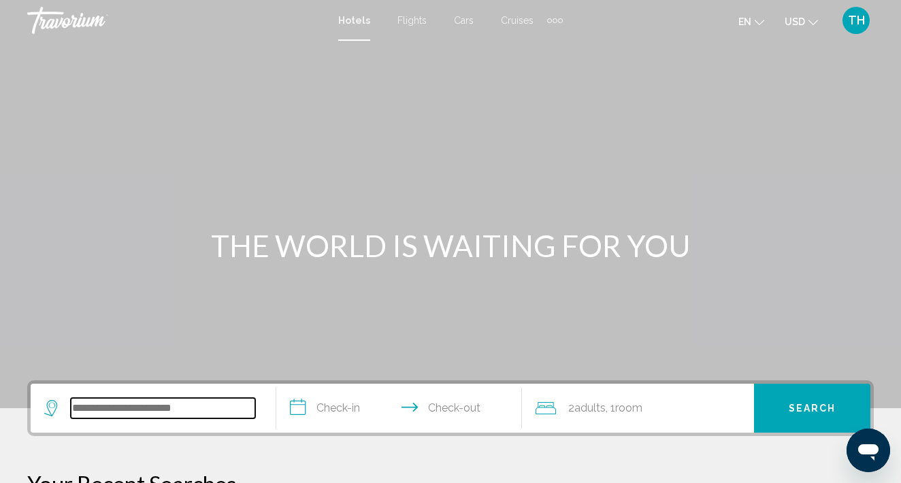
click at [169, 402] on input "Search widget" at bounding box center [163, 408] width 184 height 20
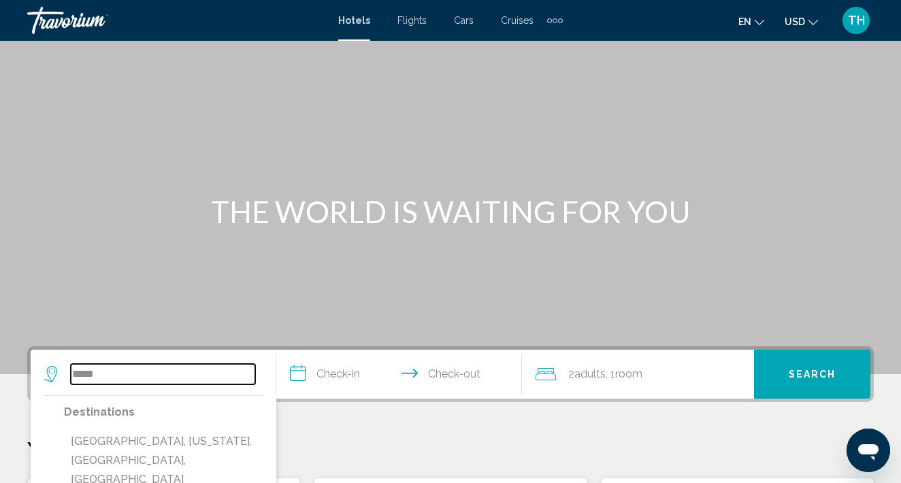
scroll to position [20, 0]
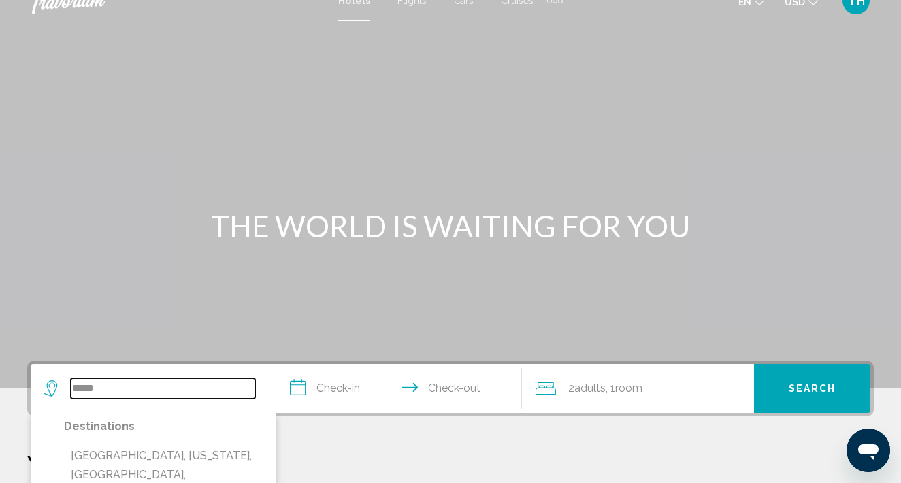
click at [107, 391] on input "*****" at bounding box center [163, 388] width 184 height 20
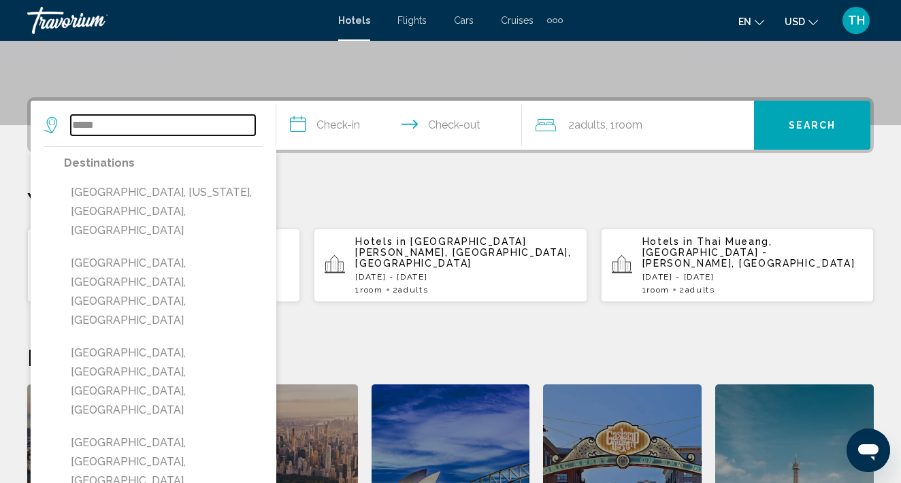
scroll to position [336, 0]
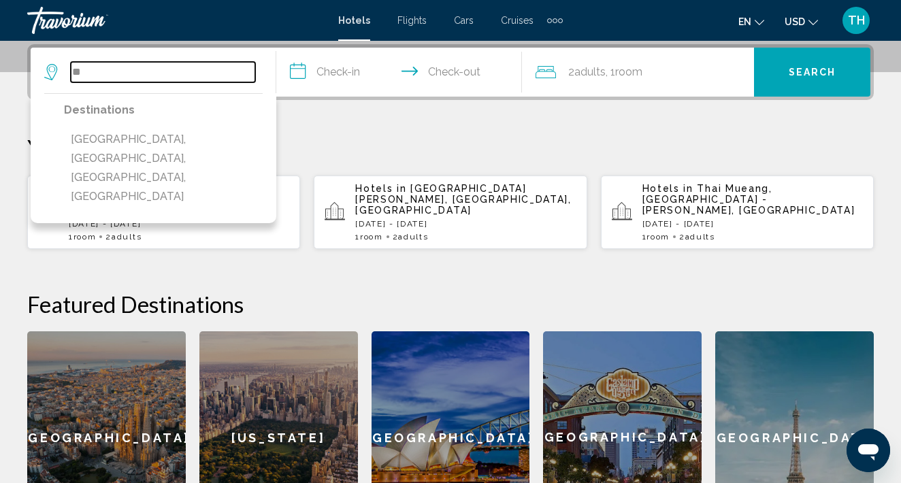
type input "*"
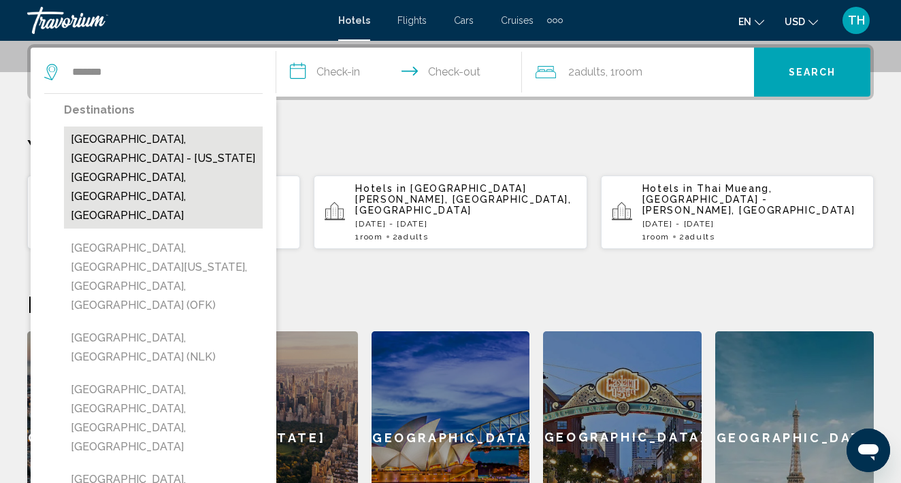
click at [131, 150] on button "[GEOGRAPHIC_DATA], [GEOGRAPHIC_DATA] - [US_STATE][GEOGRAPHIC_DATA], [GEOGRAPHIC…" at bounding box center [163, 178] width 199 height 102
type input "**********"
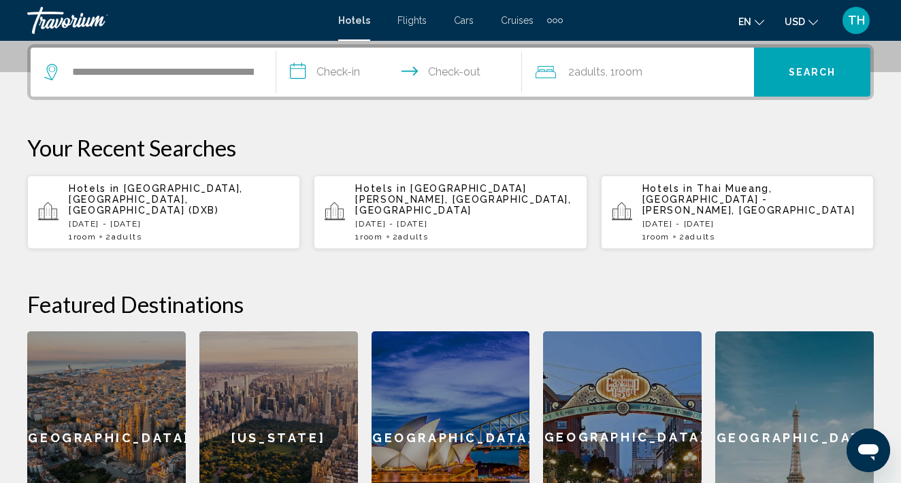
click at [334, 71] on input "**********" at bounding box center [401, 74] width 251 height 53
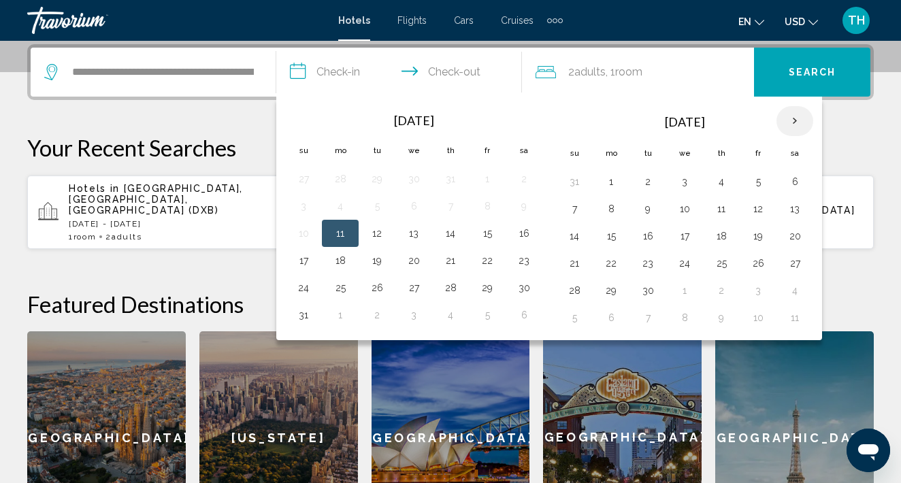
click at [794, 116] on th "Next month" at bounding box center [795, 121] width 37 height 30
click at [728, 181] on button "2" at bounding box center [722, 181] width 22 height 19
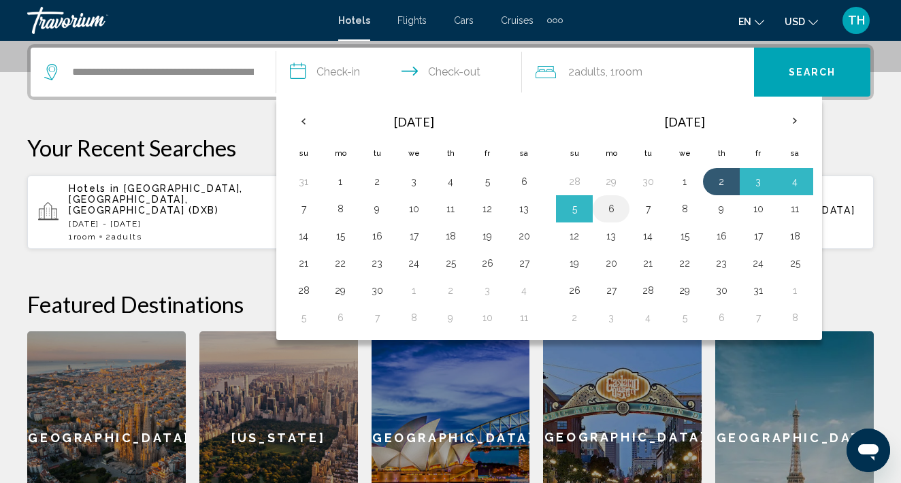
click at [617, 208] on button "6" at bounding box center [611, 208] width 22 height 19
type input "**********"
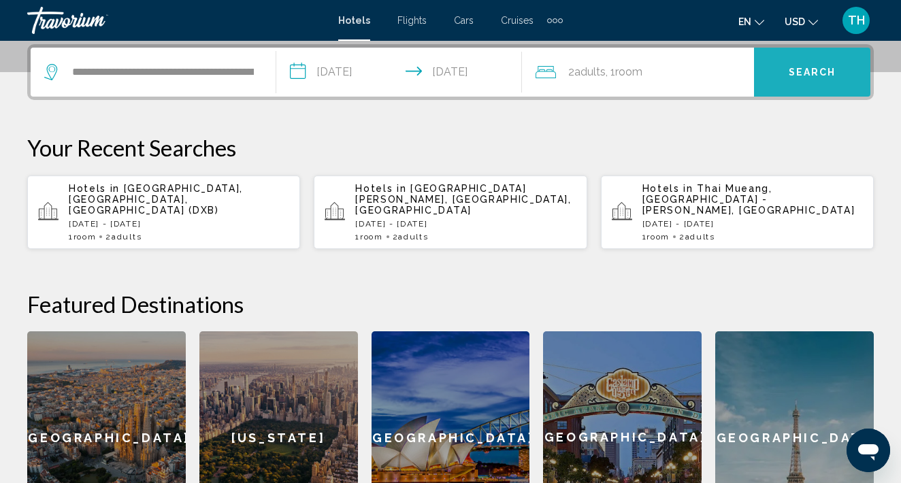
click at [838, 69] on button "Search" at bounding box center [812, 72] width 116 height 49
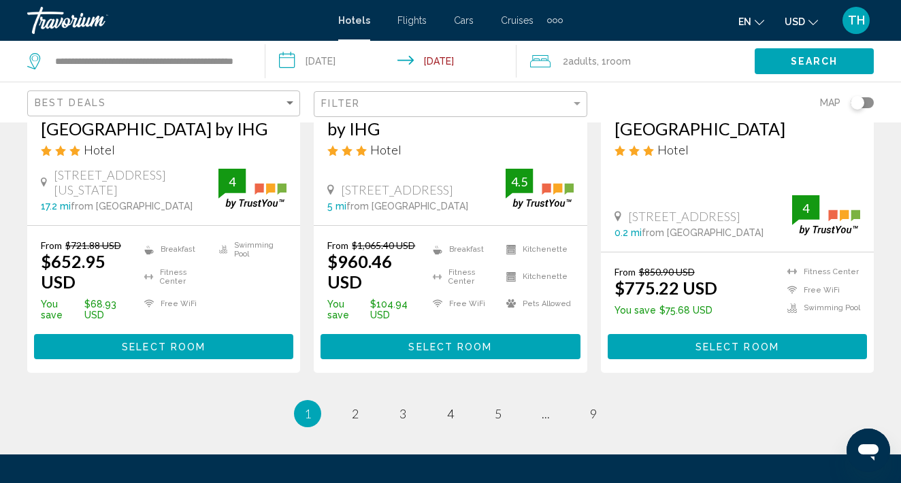
scroll to position [2036, 0]
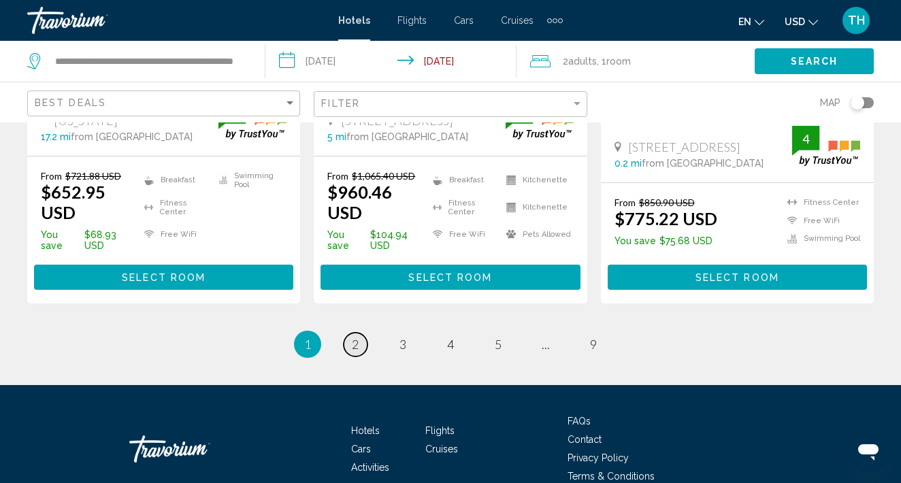
click at [359, 337] on span "2" at bounding box center [355, 344] width 7 height 15
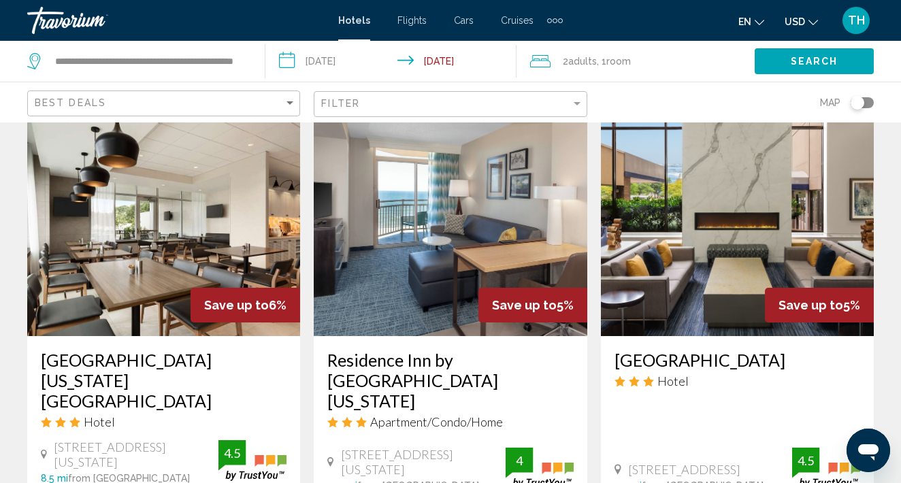
scroll to position [1693, 0]
click at [229, 350] on h3 "Hyatt Place Virginia Beach Town Center" at bounding box center [164, 380] width 246 height 61
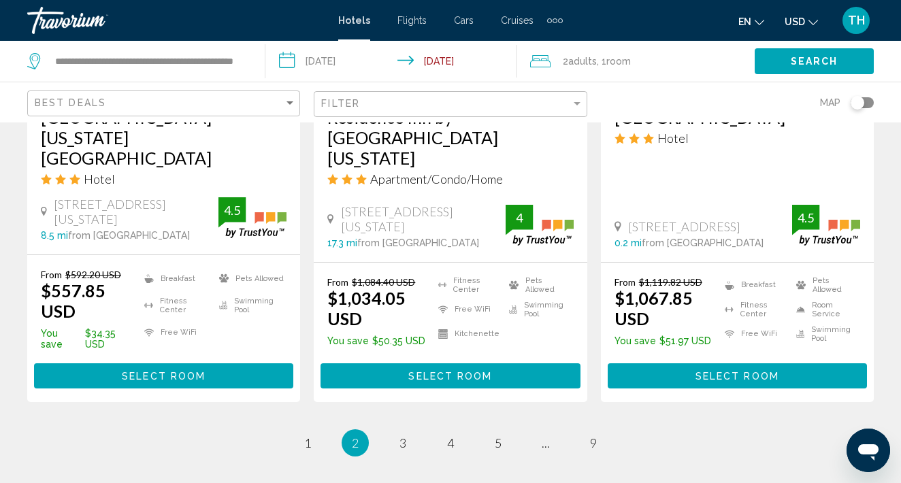
scroll to position [1974, 0]
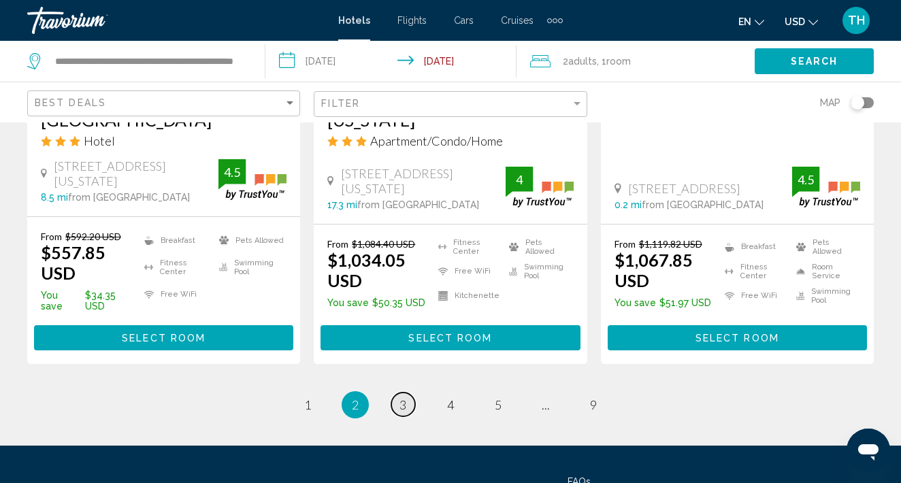
click at [400, 397] on span "3" at bounding box center [402, 404] width 7 height 15
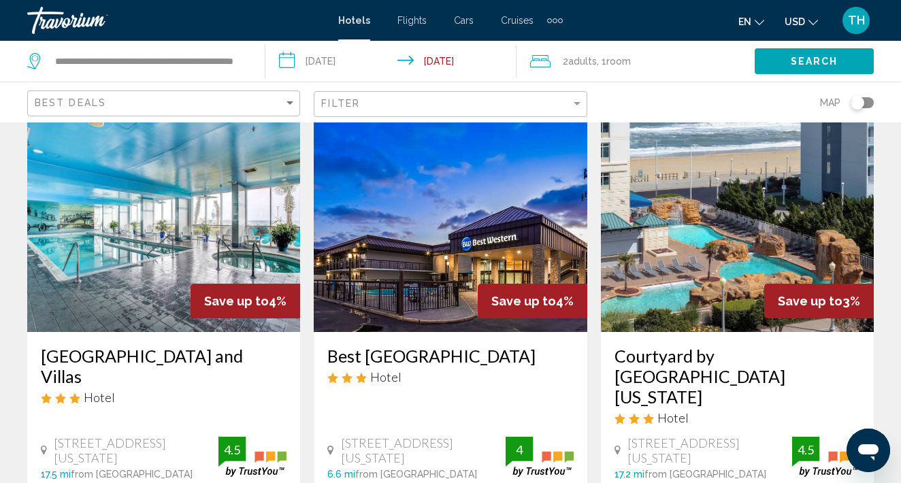
scroll to position [610, 0]
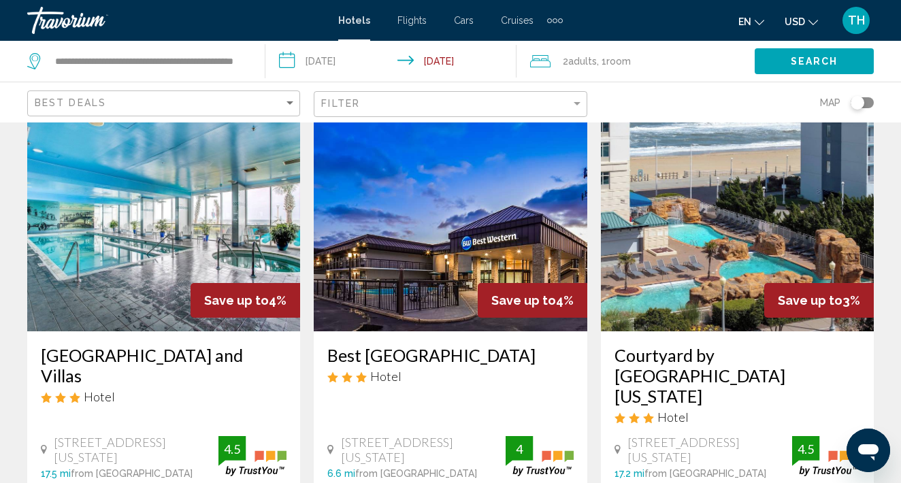
click at [244, 283] on div "Save up to 4%" at bounding box center [246, 300] width 110 height 35
click at [176, 246] on img "Main content" at bounding box center [163, 223] width 273 height 218
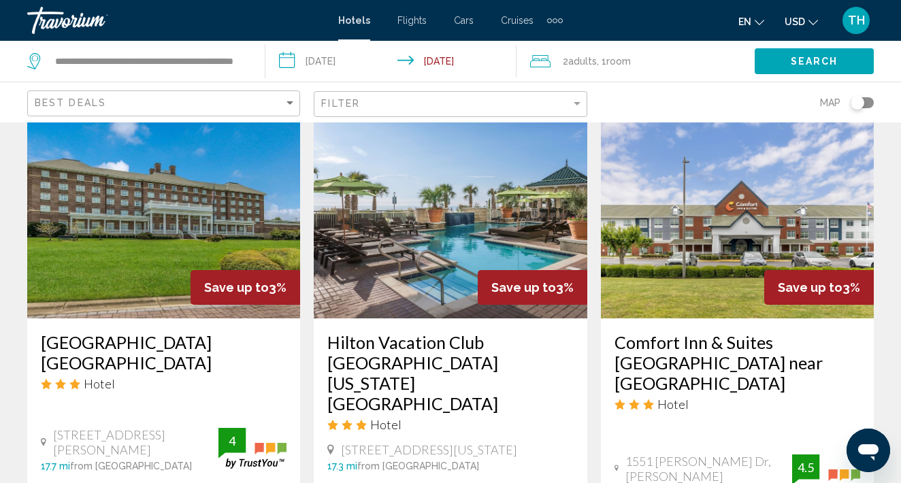
scroll to position [1177, 0]
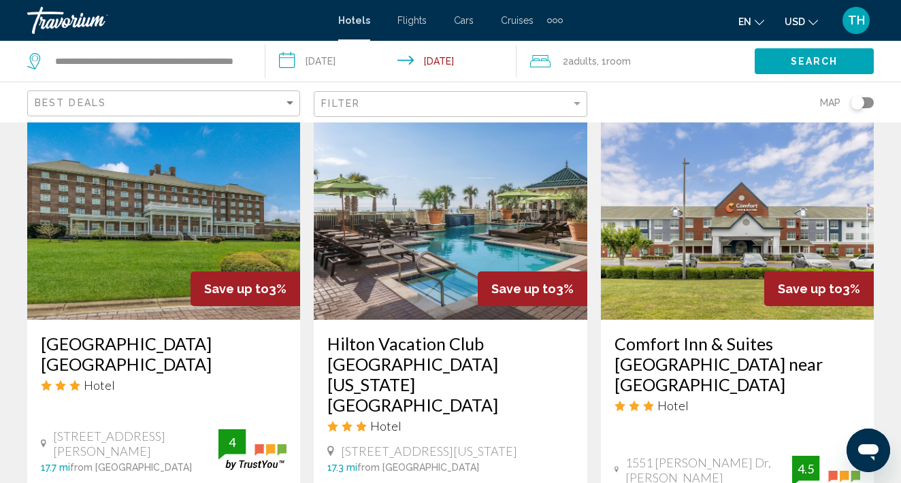
click at [388, 221] on img "Main content" at bounding box center [450, 211] width 273 height 218
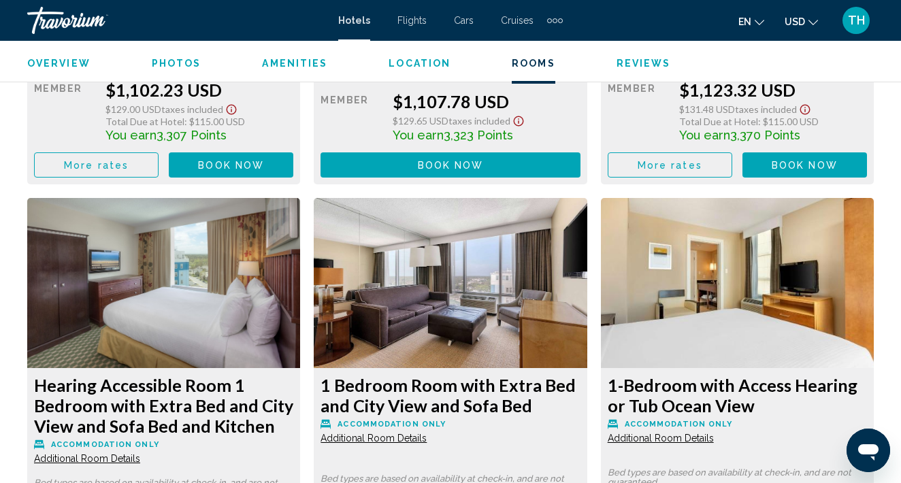
scroll to position [4030, 0]
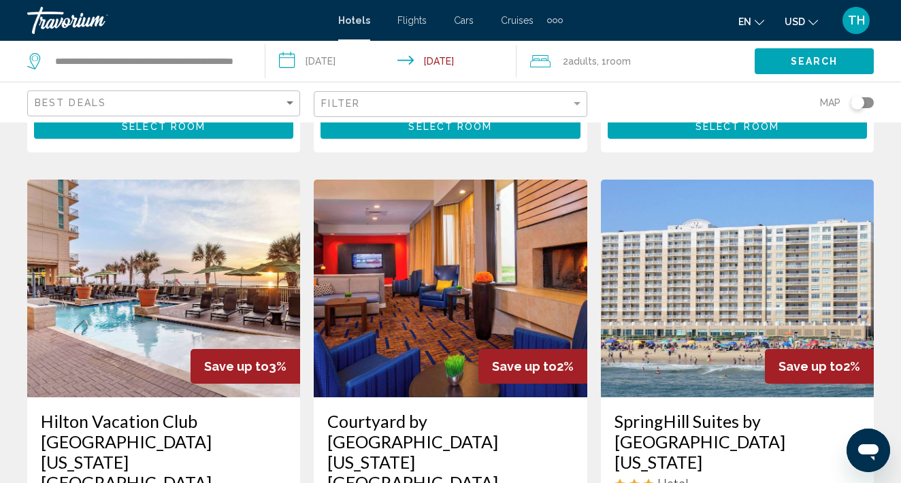
scroll to position [1652, 0]
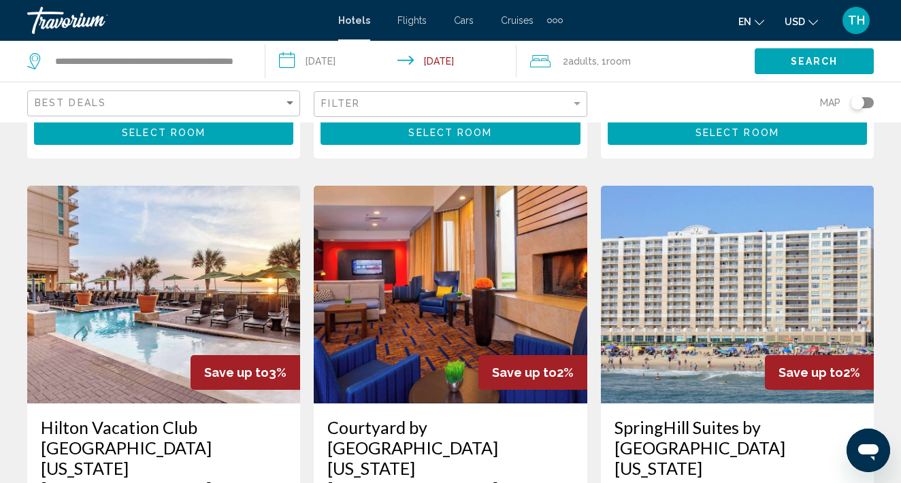
click at [671, 259] on img "Main content" at bounding box center [737, 295] width 273 height 218
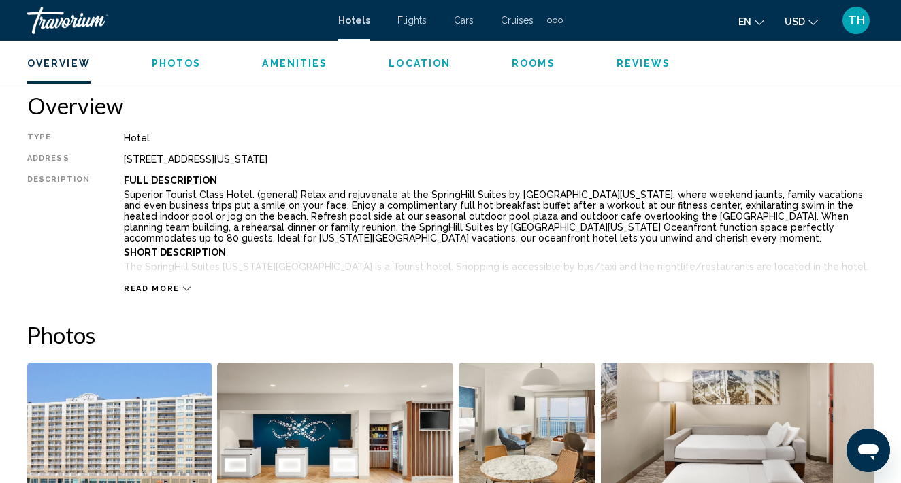
scroll to position [661, 0]
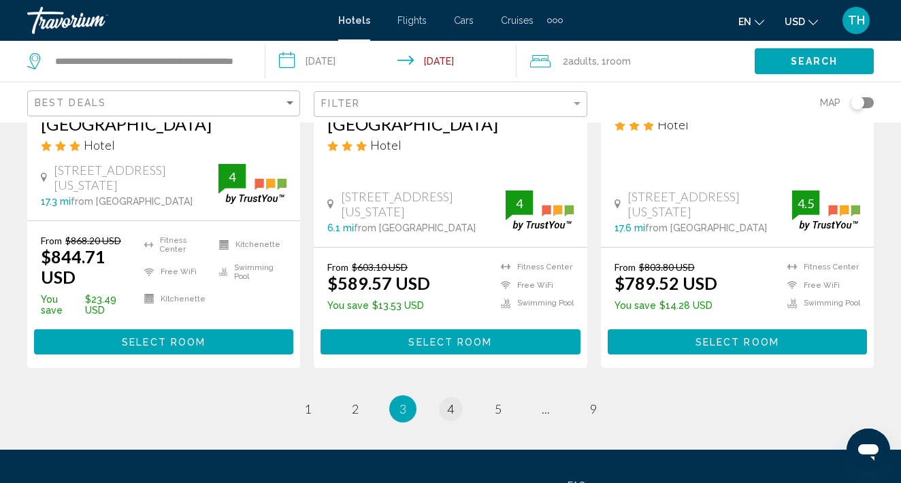
scroll to position [2019, 0]
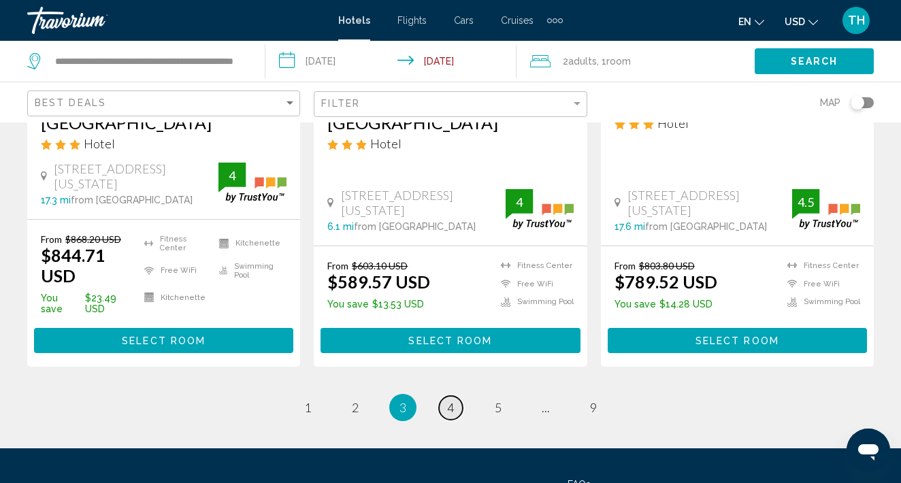
click at [453, 400] on span "4" at bounding box center [450, 407] width 7 height 15
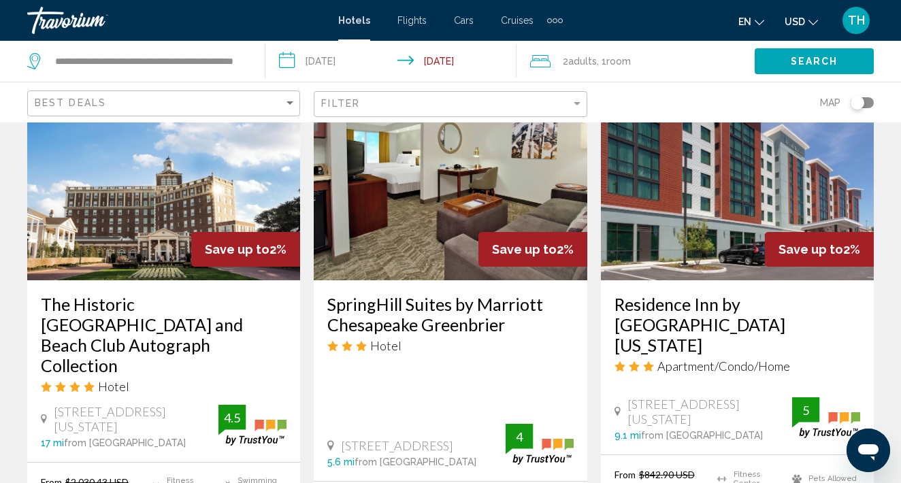
scroll to position [659, 0]
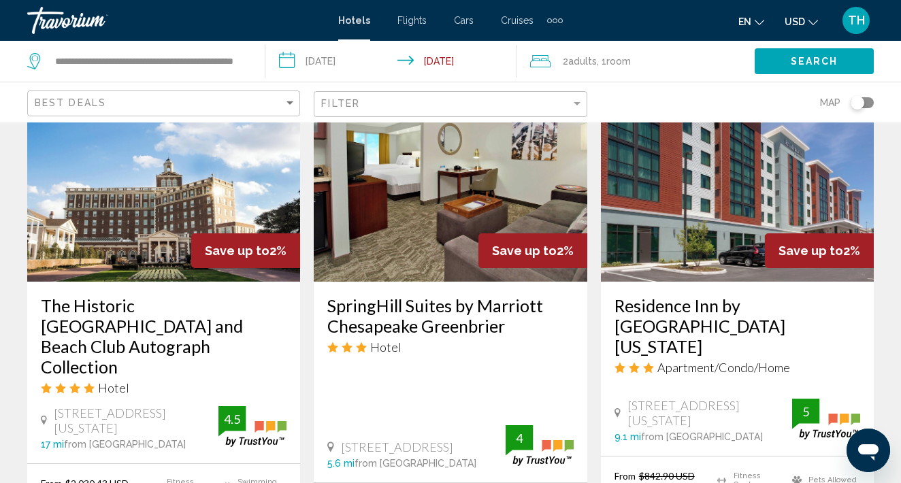
click at [719, 200] on img "Main content" at bounding box center [737, 173] width 273 height 218
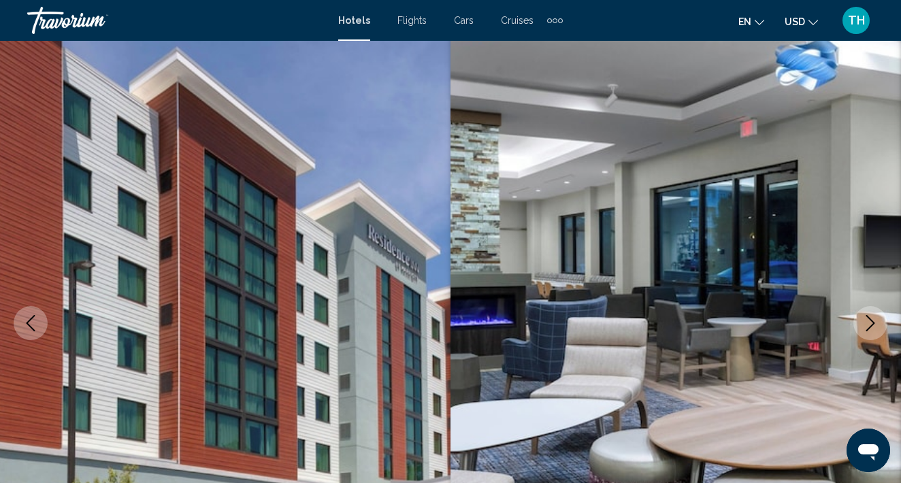
scroll to position [45, 0]
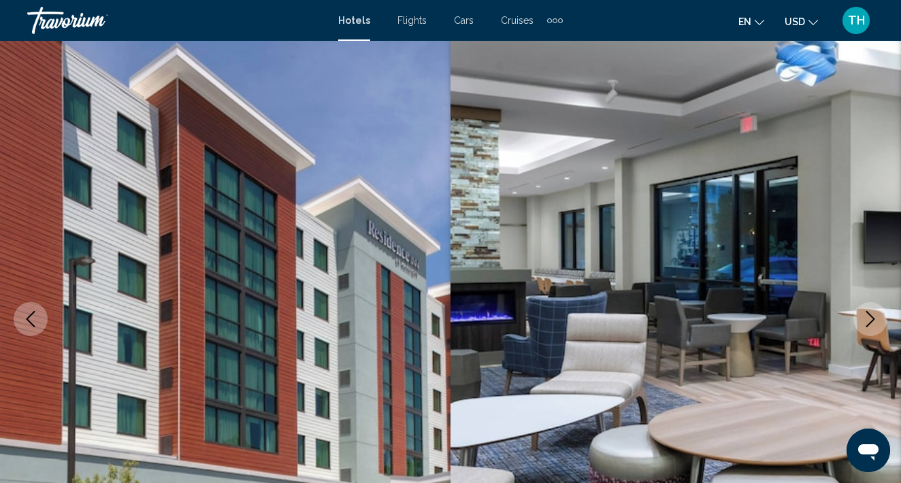
click at [865, 326] on icon "Next image" at bounding box center [870, 319] width 16 height 16
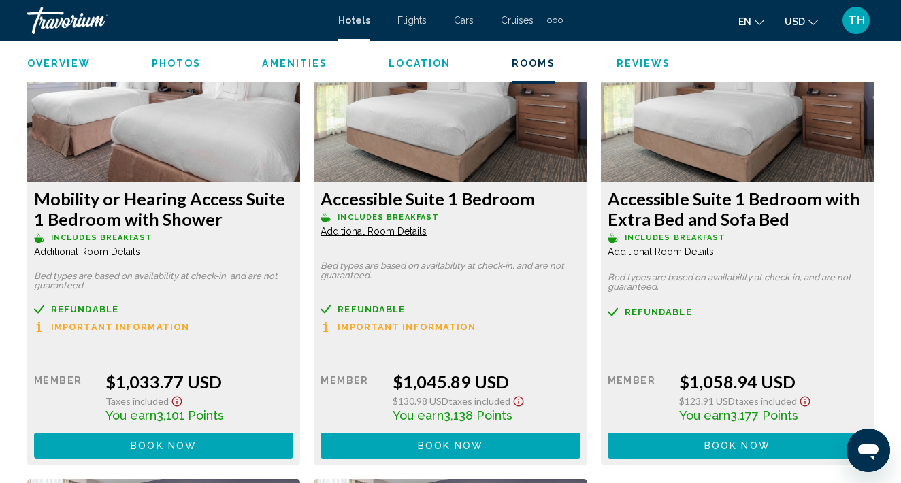
scroll to position [3999, 0]
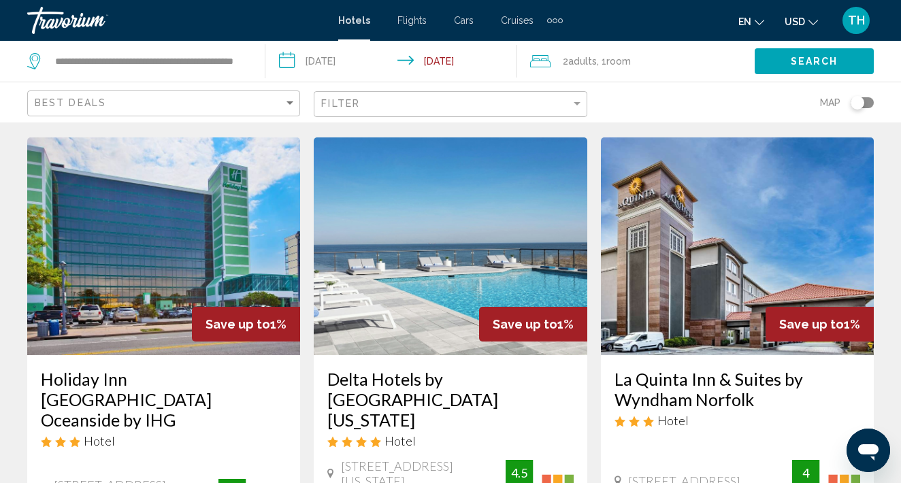
scroll to position [1151, 0]
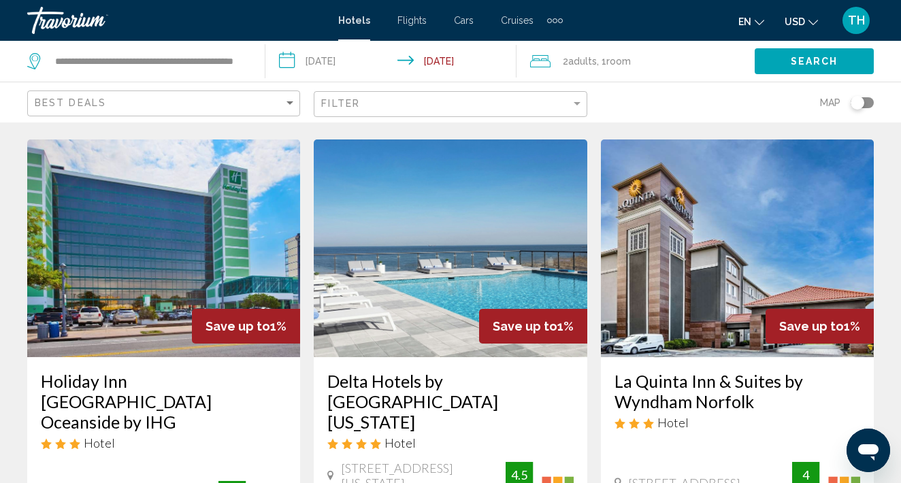
click at [176, 256] on img "Main content" at bounding box center [163, 249] width 273 height 218
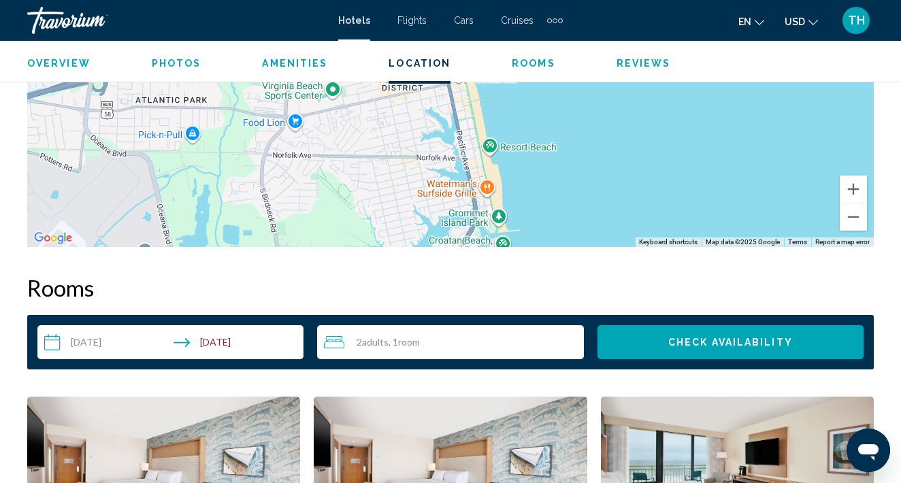
scroll to position [1699, 0]
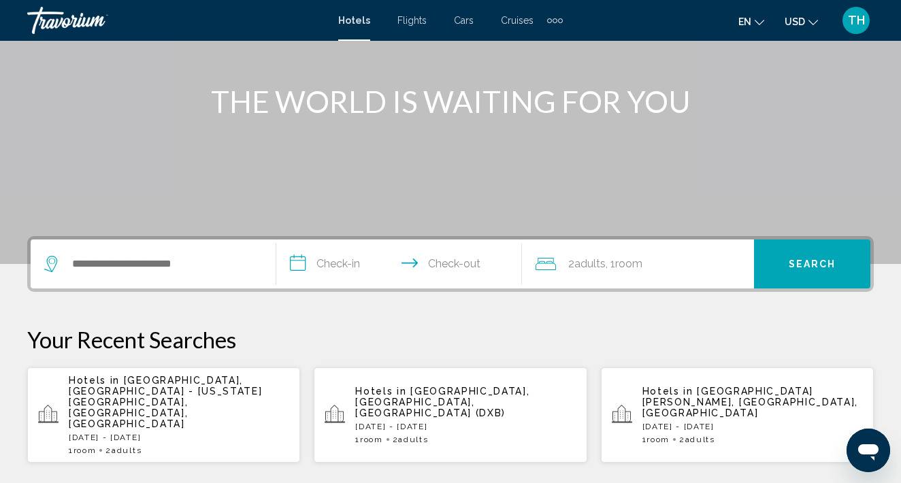
scroll to position [145, 0]
click at [159, 399] on div "Hotels in [GEOGRAPHIC_DATA], [GEOGRAPHIC_DATA] - [US_STATE][GEOGRAPHIC_DATA], […" at bounding box center [179, 414] width 221 height 80
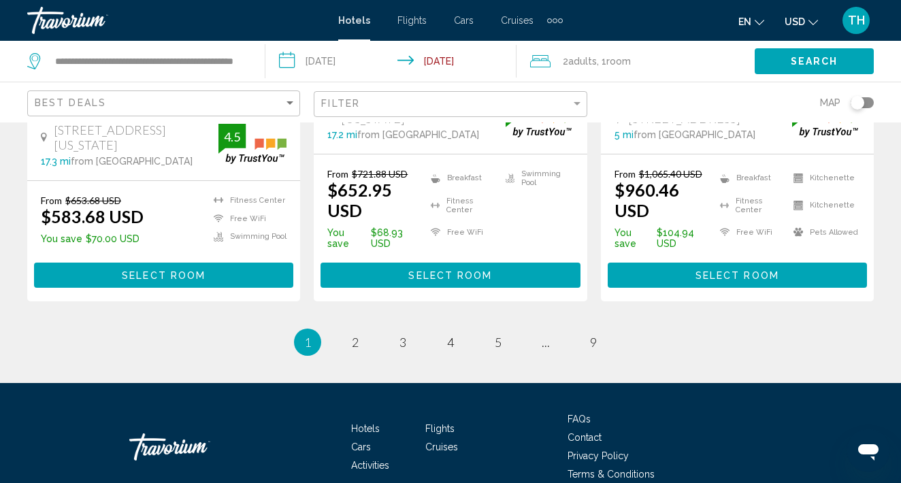
scroll to position [2037, 0]
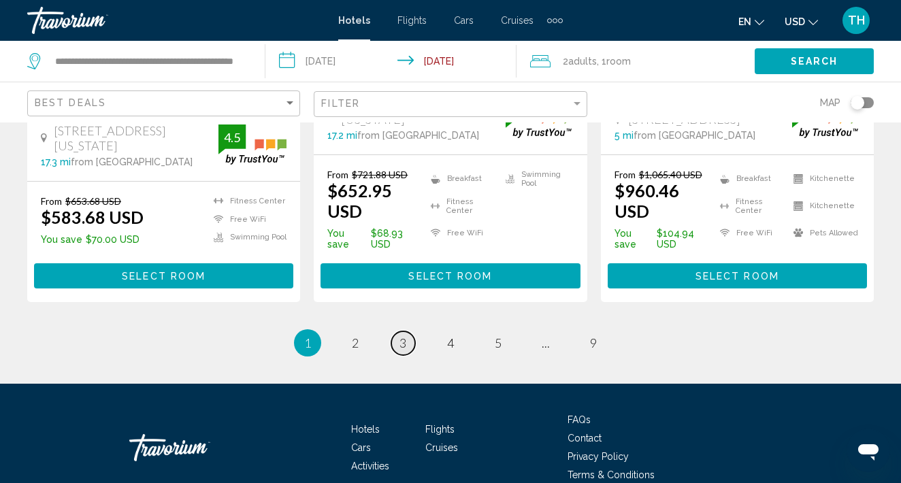
click at [409, 331] on link "page 3" at bounding box center [403, 343] width 24 height 24
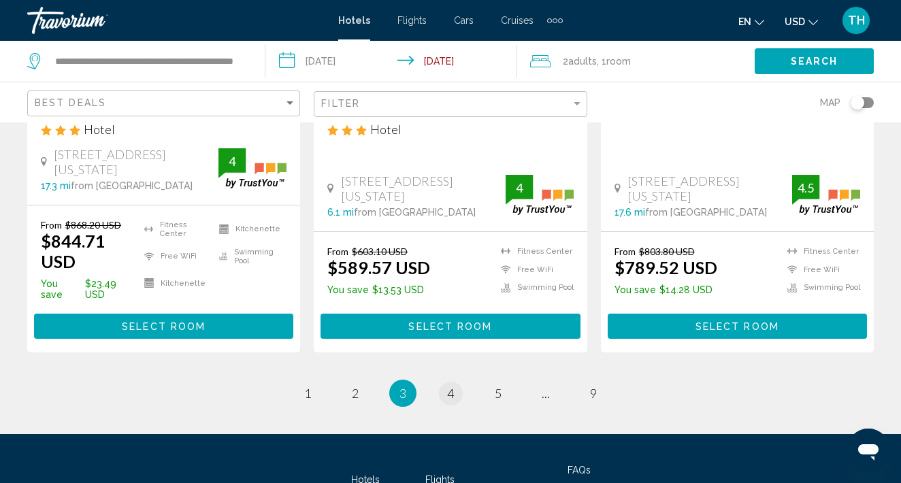
scroll to position [2032, 0]
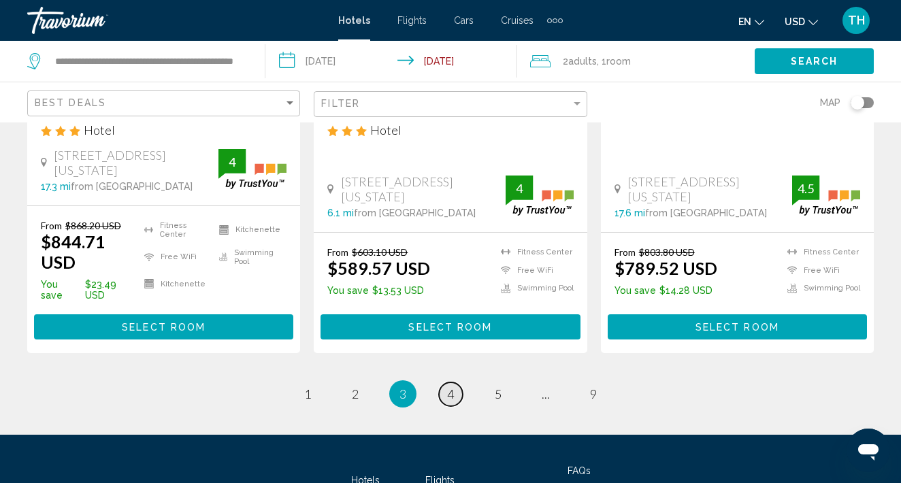
click at [447, 387] on span "4" at bounding box center [450, 394] width 7 height 15
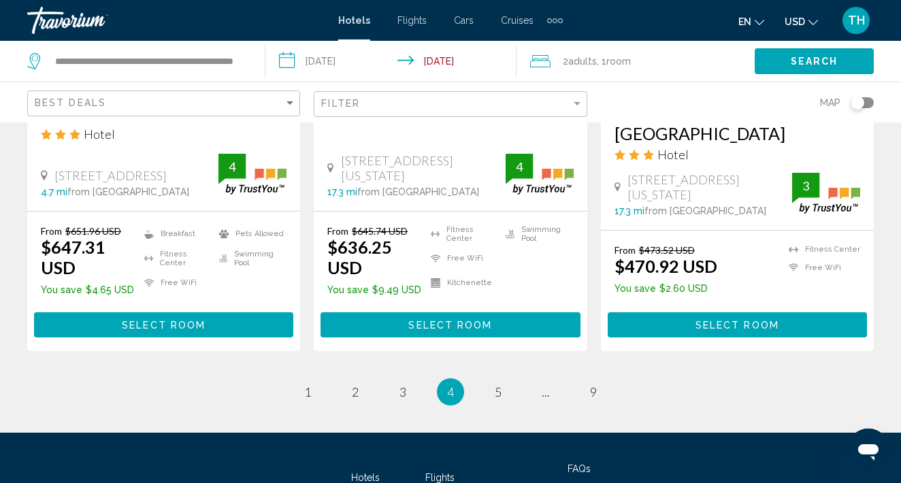
scroll to position [1989, 0]
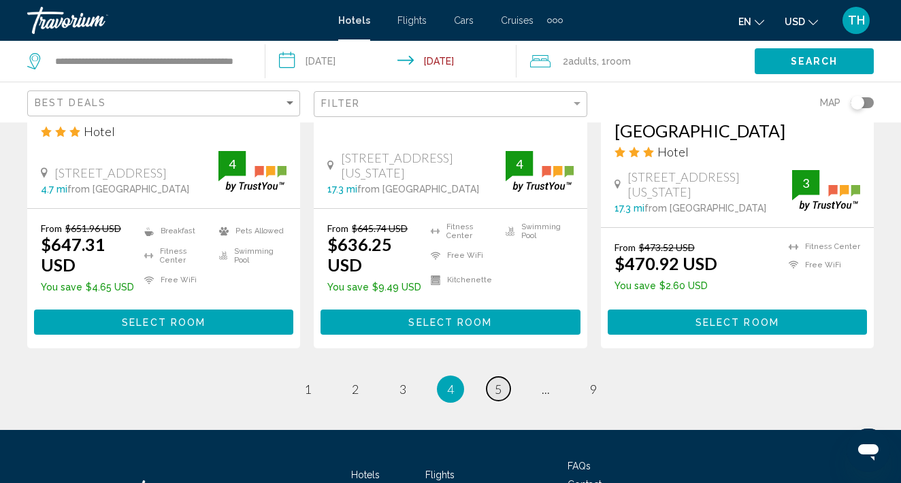
click at [496, 382] on span "5" at bounding box center [498, 389] width 7 height 15
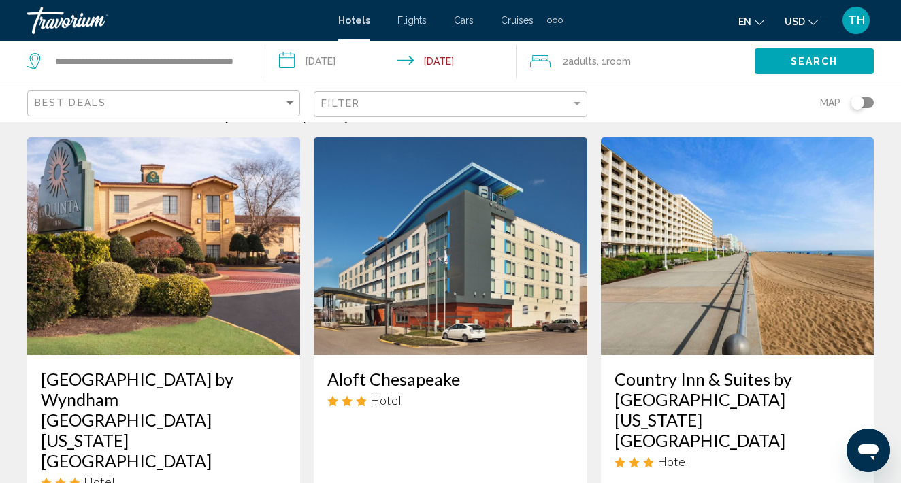
scroll to position [33, 0]
click at [461, 329] on img "Main content" at bounding box center [450, 246] width 273 height 218
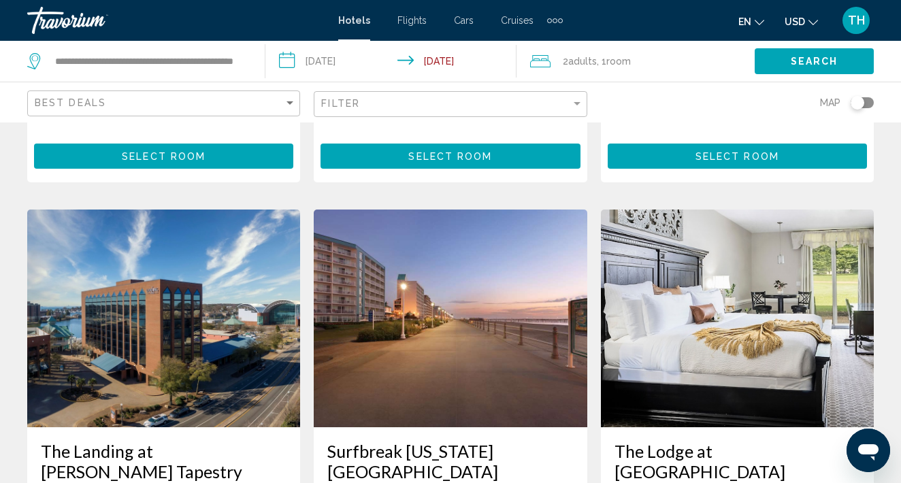
scroll to position [1640, 0]
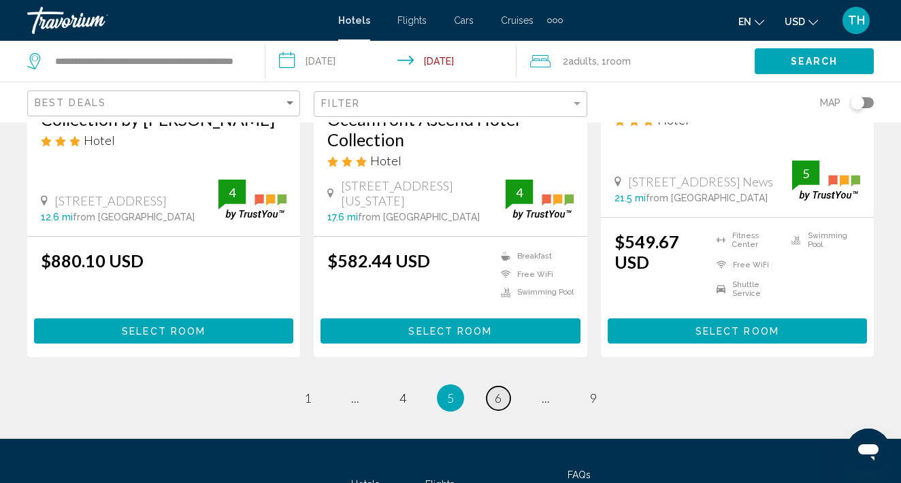
click at [504, 387] on link "page 6" at bounding box center [499, 399] width 24 height 24
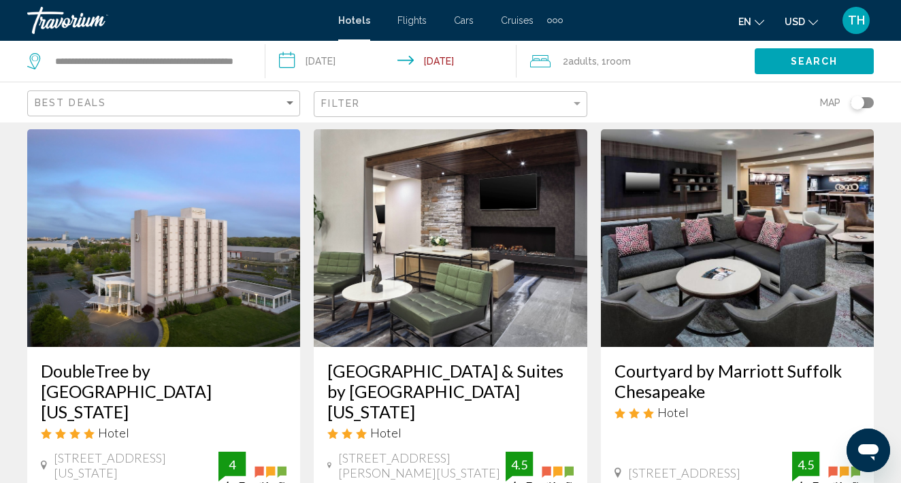
scroll to position [42, 0]
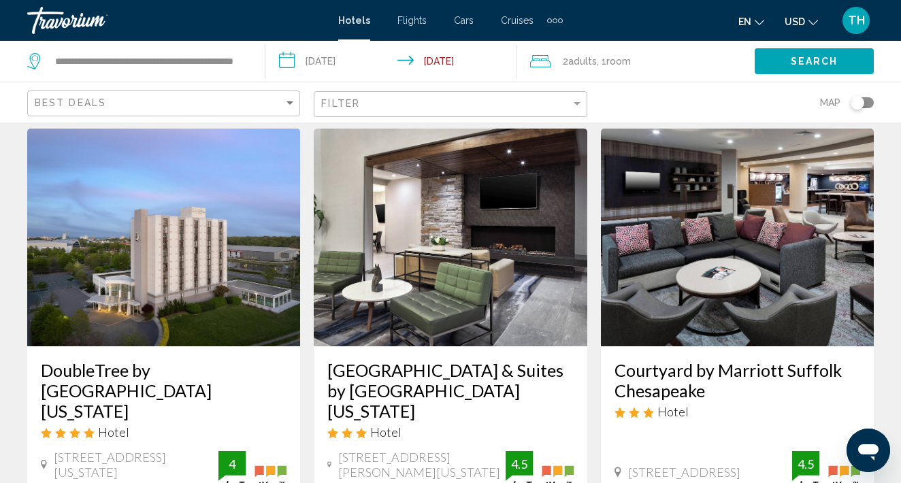
click at [497, 273] on img "Main content" at bounding box center [450, 238] width 273 height 218
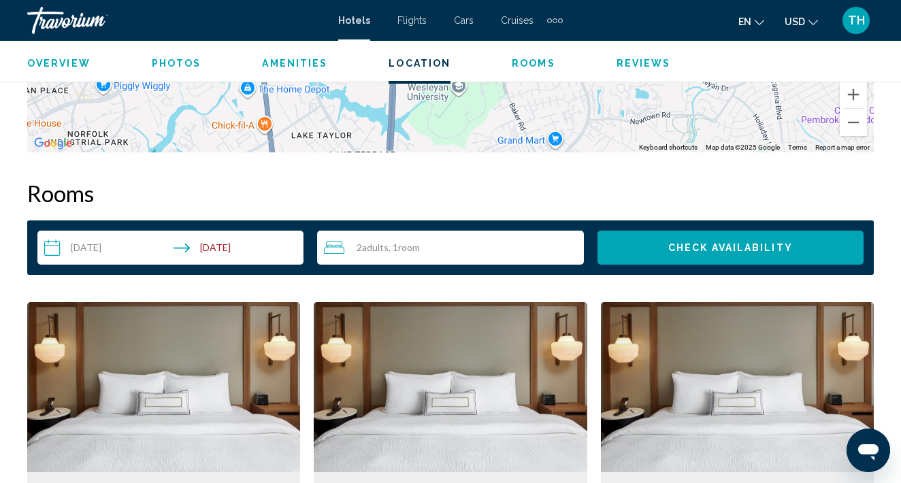
scroll to position [1784, 0]
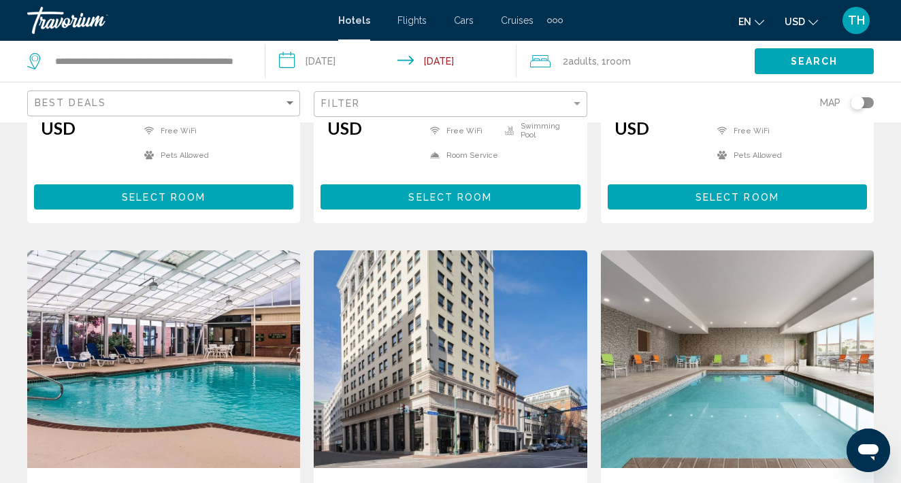
scroll to position [450, 0]
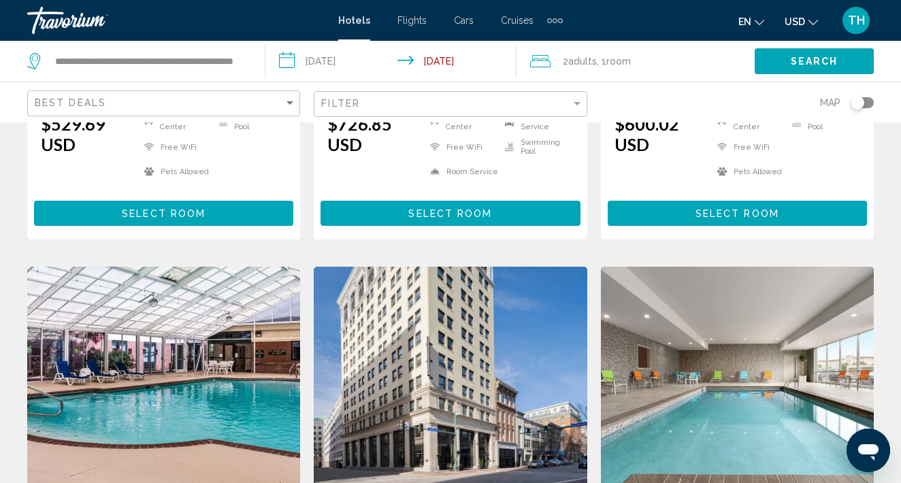
click at [431, 359] on img "Main content" at bounding box center [450, 376] width 273 height 218
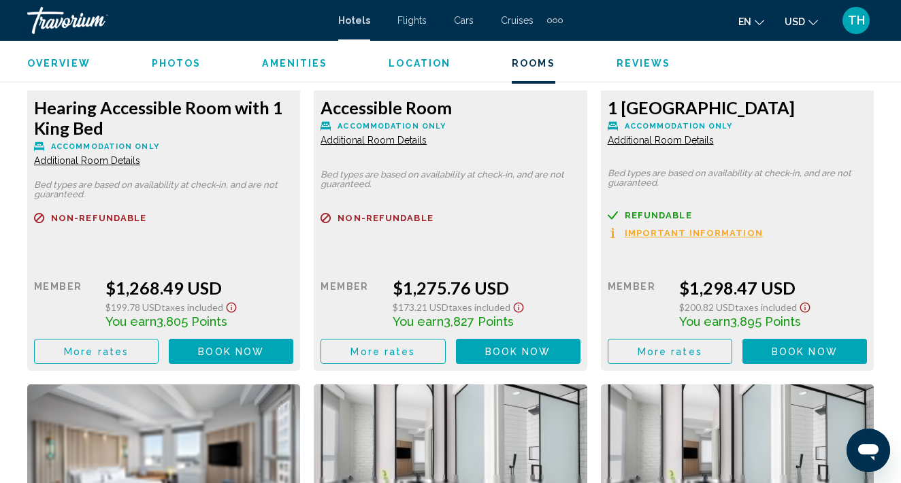
scroll to position [2053, 0]
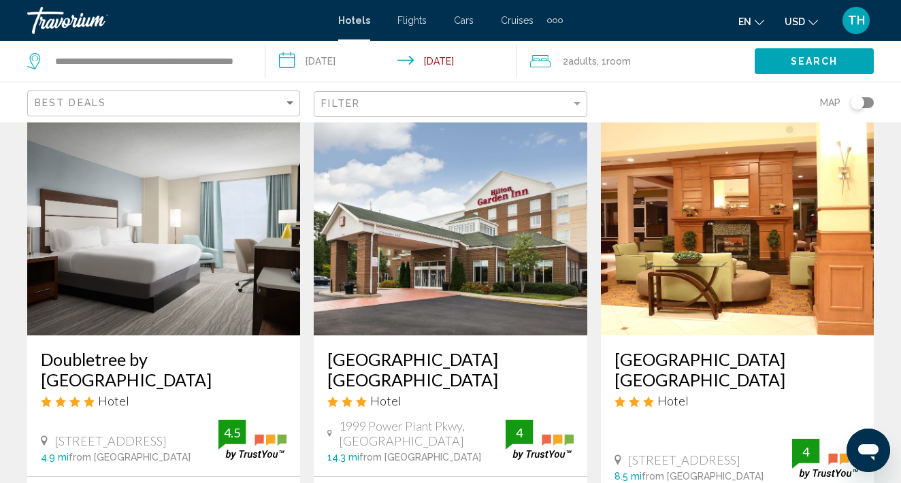
scroll to position [1648, 0]
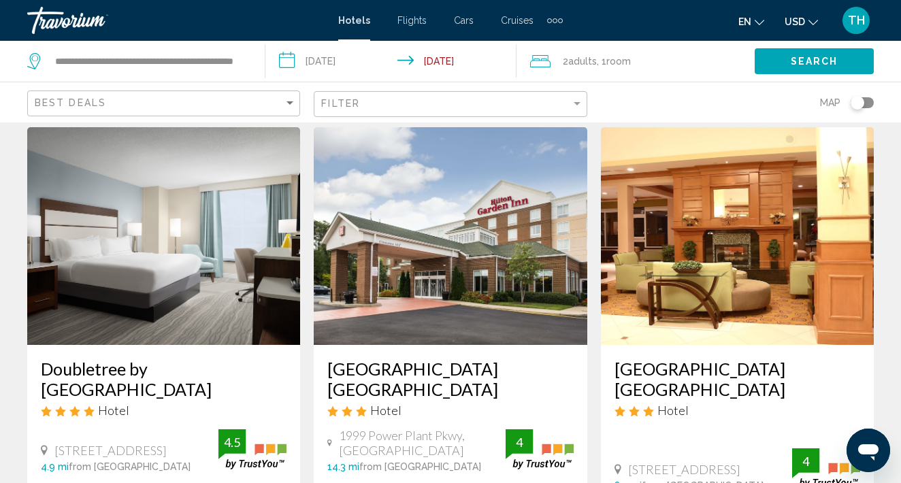
click at [289, 290] on img "Main content" at bounding box center [163, 236] width 273 height 218
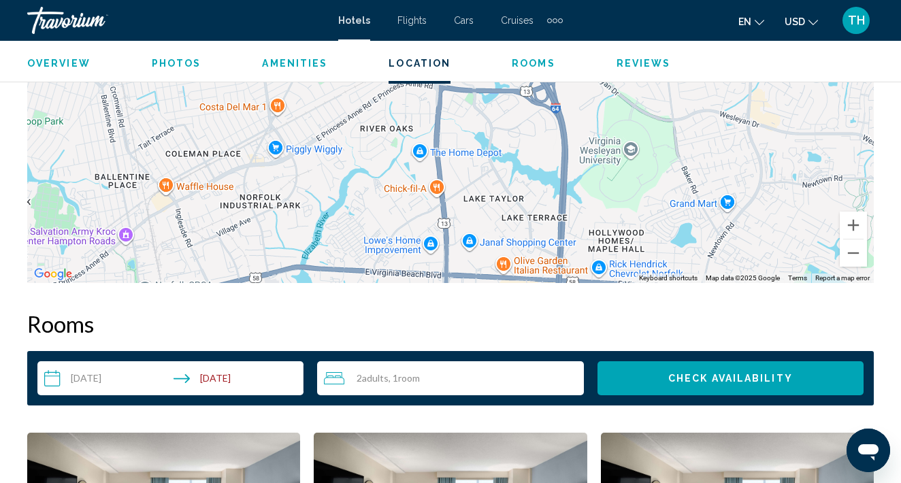
scroll to position [1700, 0]
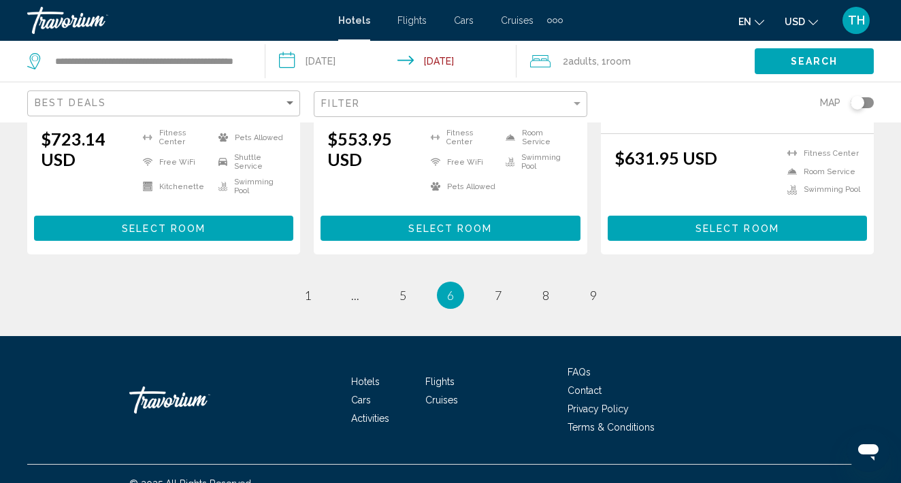
scroll to position [2019, 0]
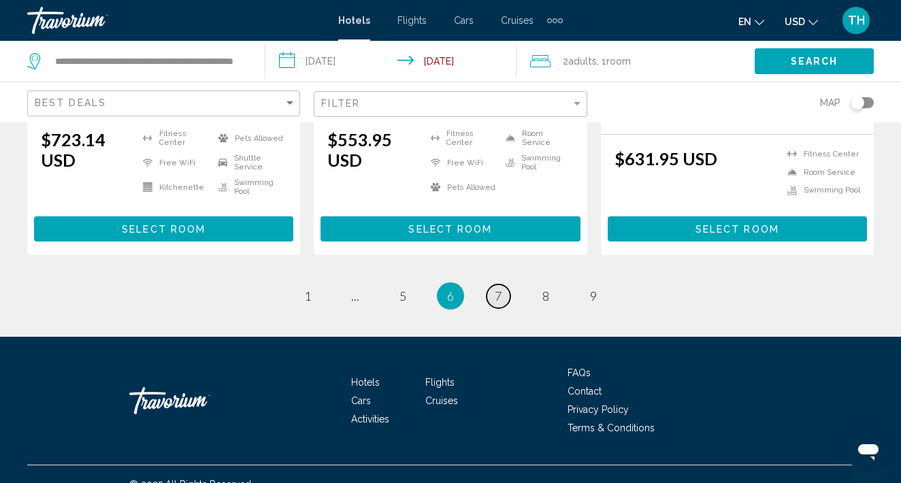
click at [500, 289] on span "7" at bounding box center [498, 296] width 7 height 15
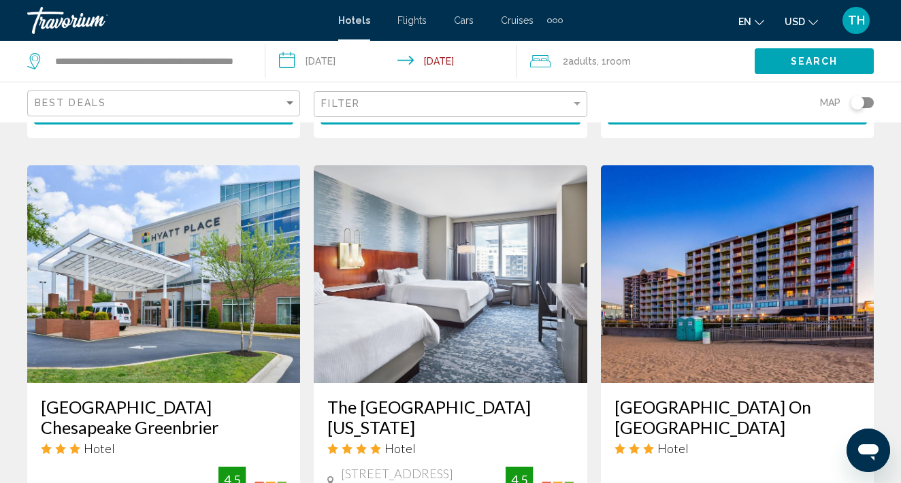
scroll to position [1108, 0]
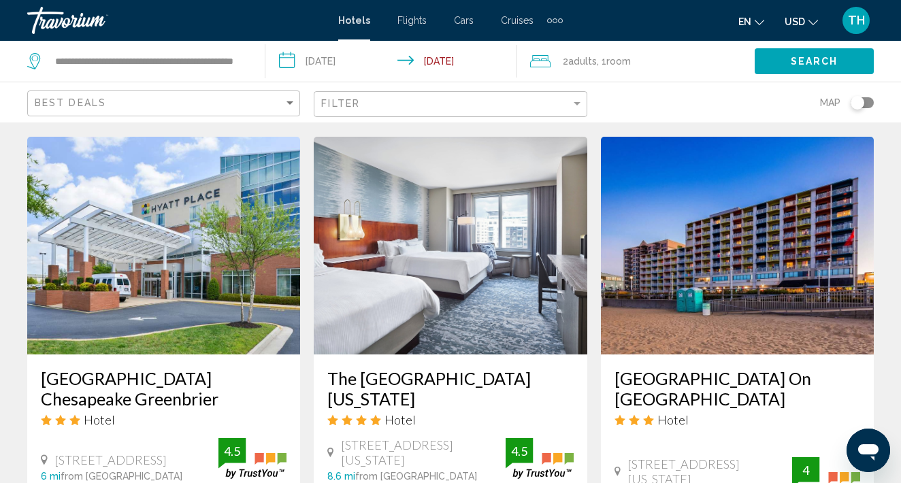
click at [501, 280] on img "Main content" at bounding box center [450, 246] width 273 height 218
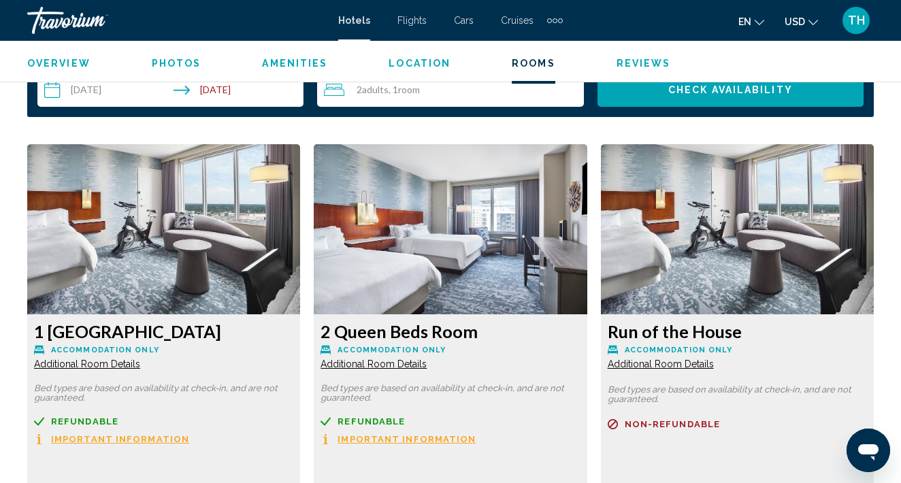
scroll to position [2025, 0]
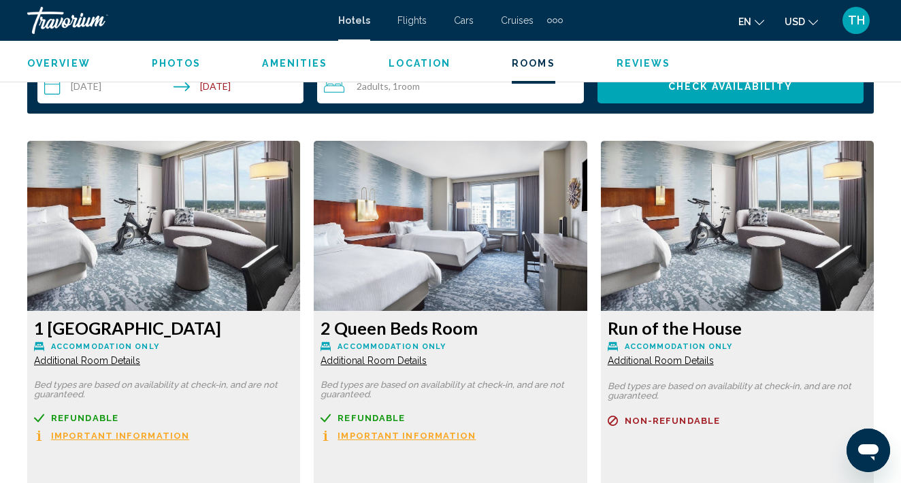
click at [142, 236] on img "Main content" at bounding box center [163, 226] width 273 height 170
click at [150, 278] on img "Main content" at bounding box center [163, 226] width 273 height 170
click at [120, 330] on h3 "1 [GEOGRAPHIC_DATA]" at bounding box center [163, 328] width 259 height 20
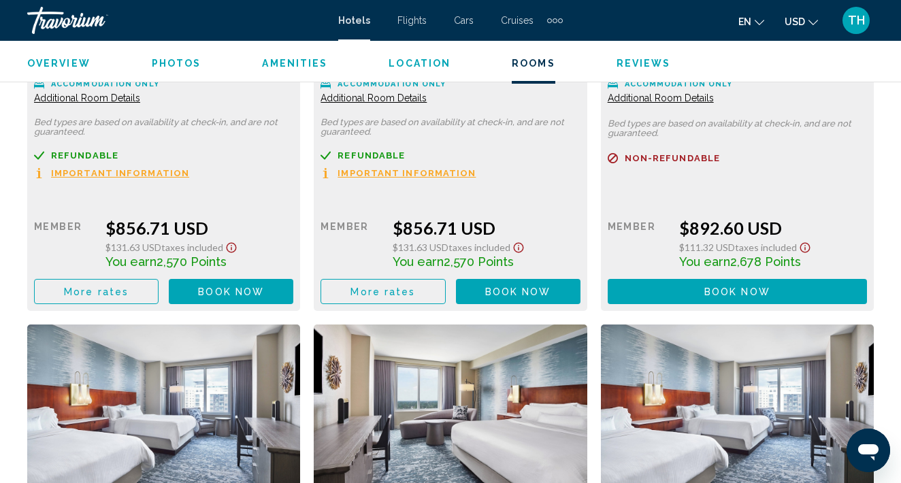
scroll to position [2386, 0]
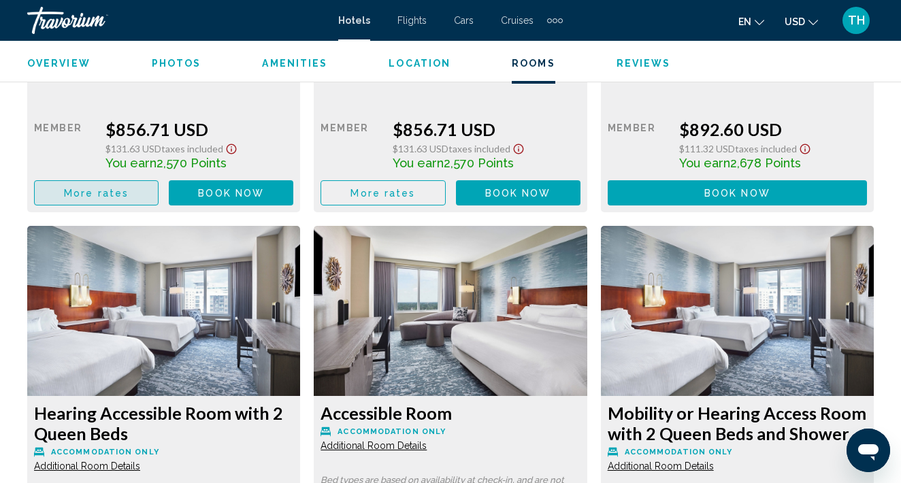
click at [149, 195] on button "More rates" at bounding box center [96, 192] width 125 height 25
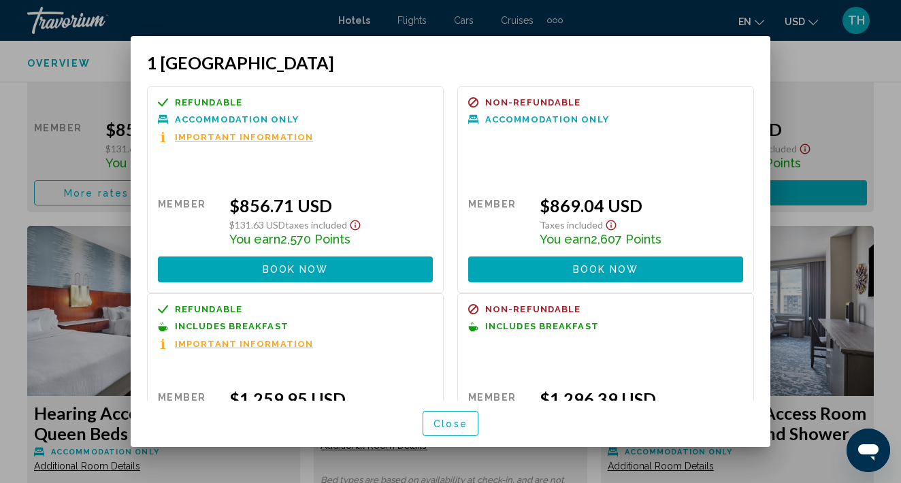
scroll to position [0, 0]
click at [894, 70] on div at bounding box center [450, 241] width 901 height 483
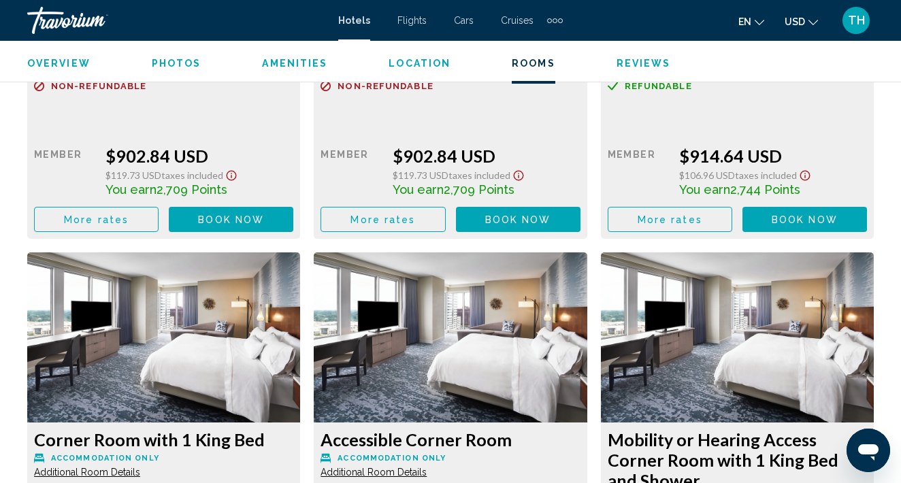
scroll to position [3773, 0]
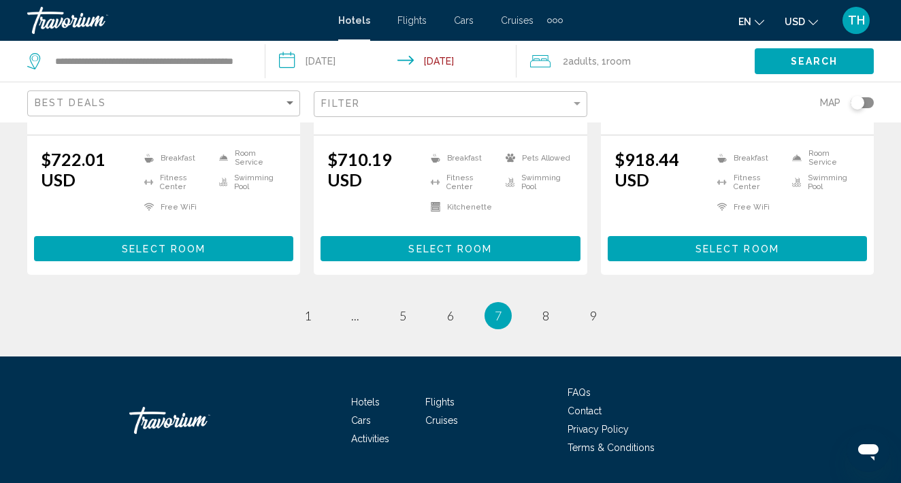
scroll to position [1994, 0]
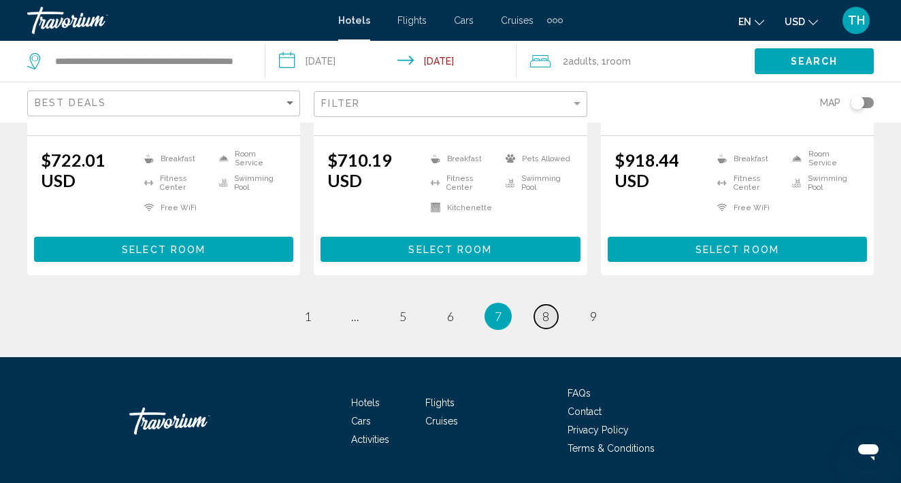
click at [544, 309] on span "8" at bounding box center [545, 316] width 7 height 15
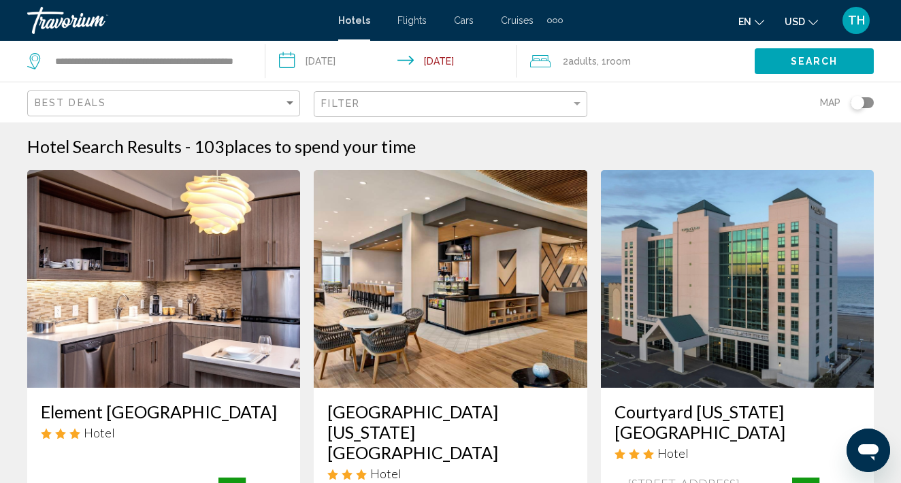
click at [252, 293] on img "Main content" at bounding box center [163, 279] width 273 height 218
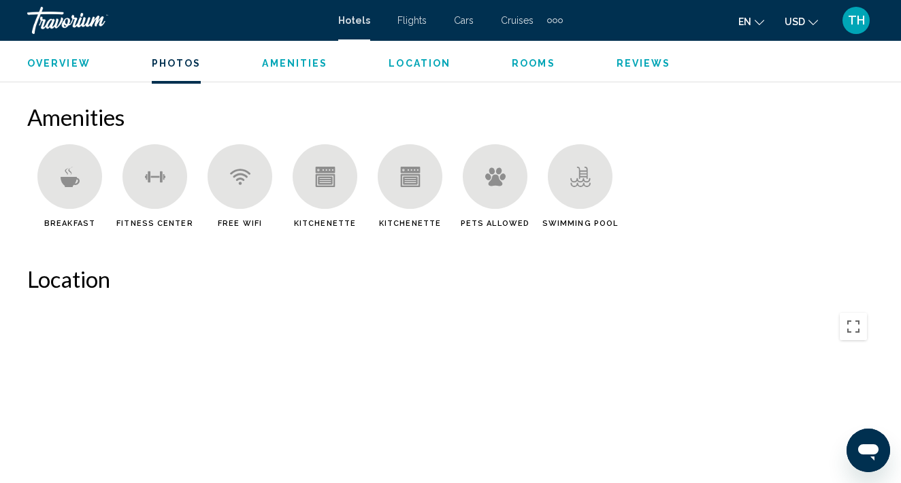
scroll to position [1269, 0]
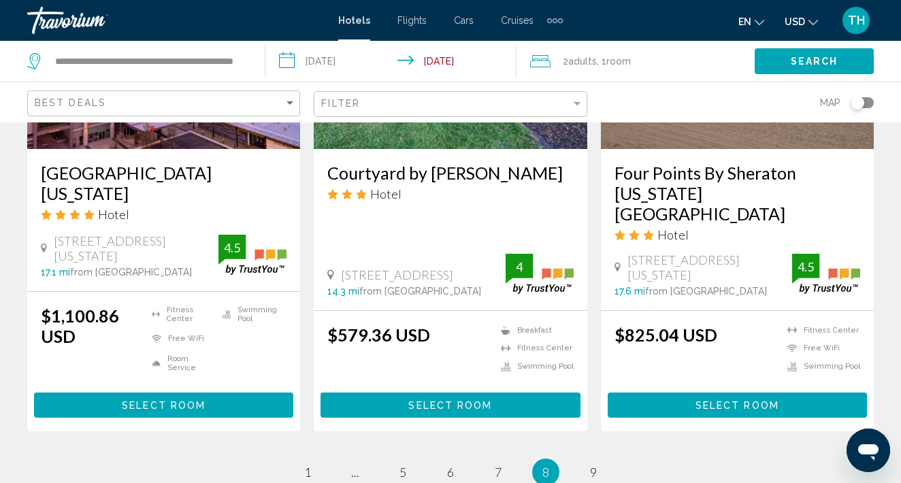
scroll to position [1863, 0]
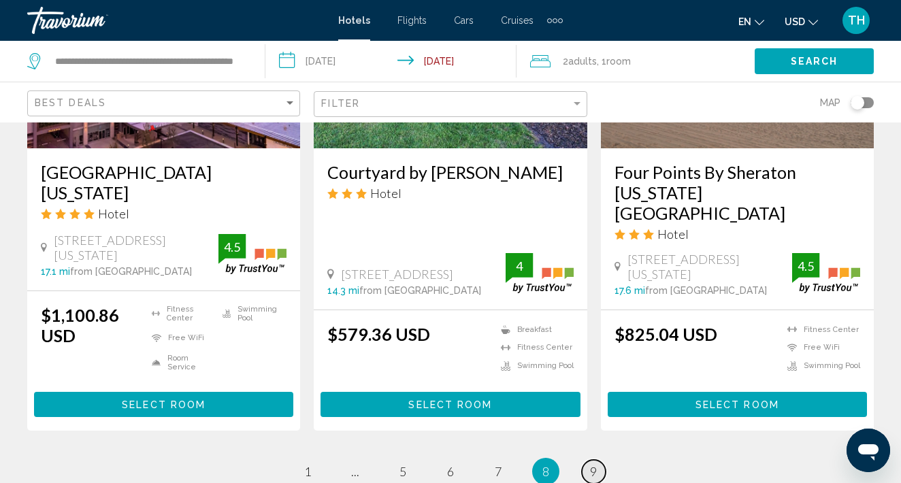
click at [590, 464] on span "9" at bounding box center [593, 471] width 7 height 15
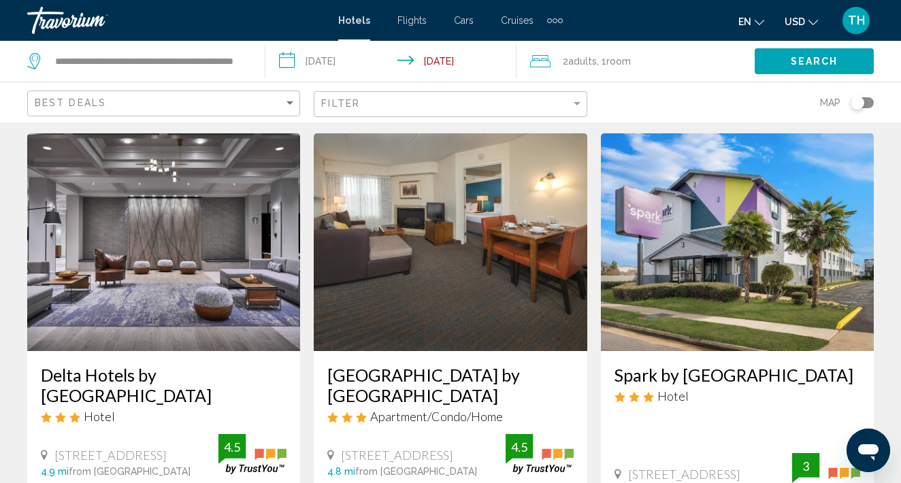
scroll to position [36, 0]
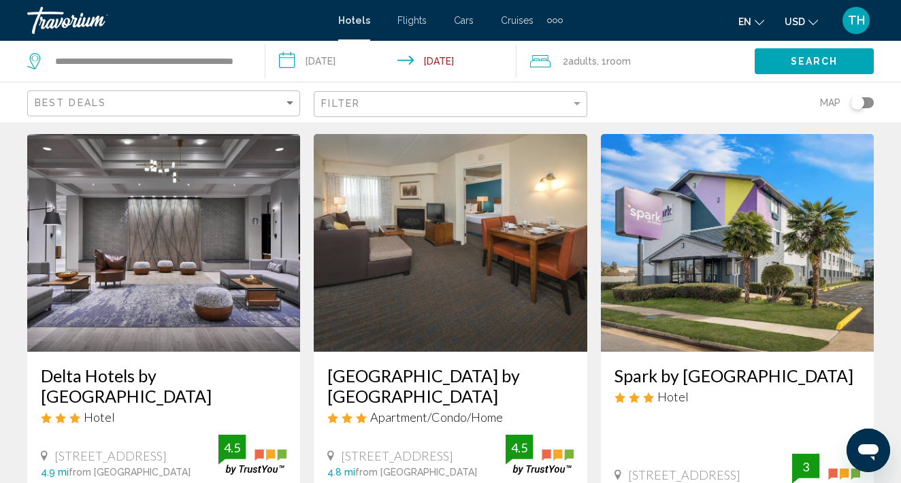
click at [165, 327] on img "Main content" at bounding box center [163, 243] width 273 height 218
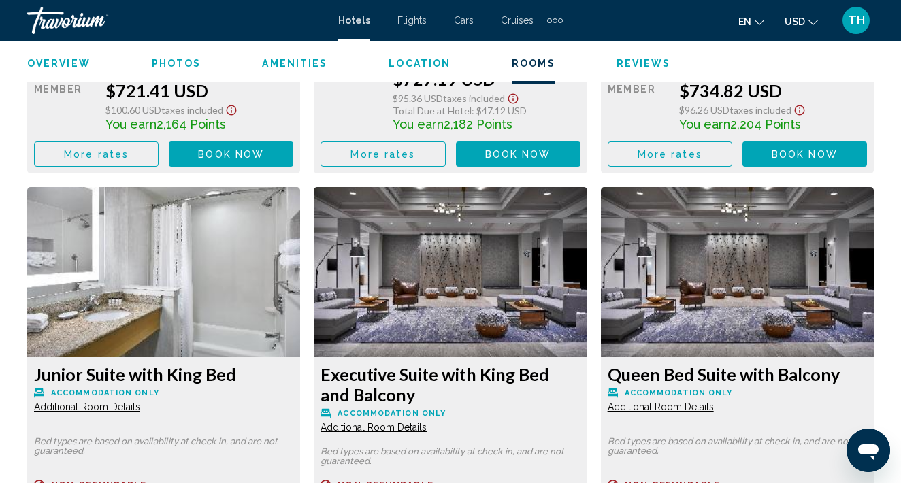
scroll to position [3377, 0]
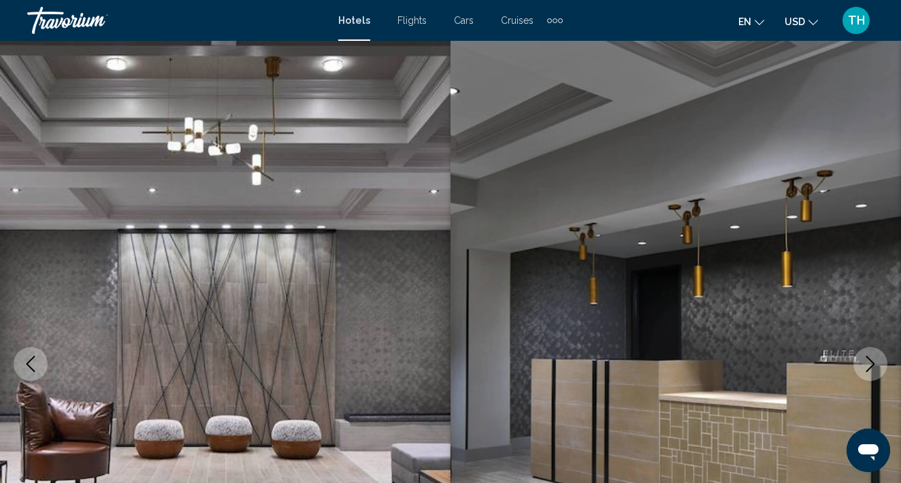
scroll to position [0, 0]
